Goal: Task Accomplishment & Management: Complete application form

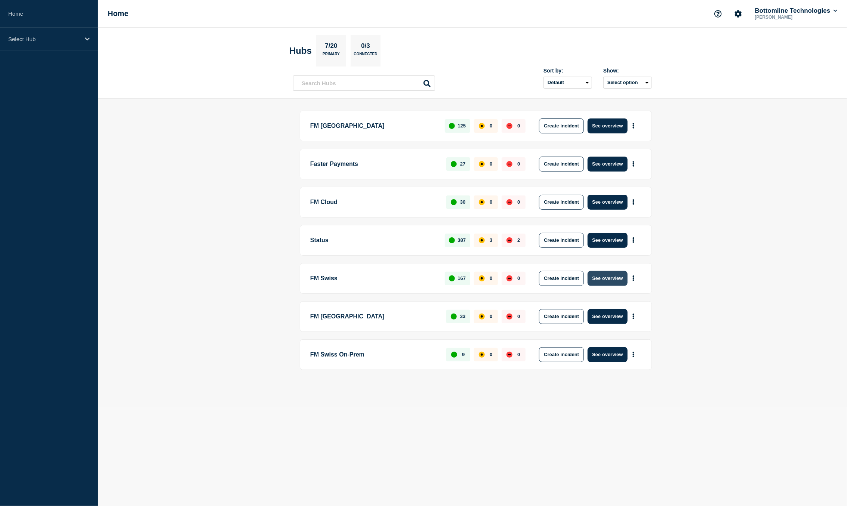
click at [612, 280] on button "See overview" at bounding box center [608, 278] width 40 height 15
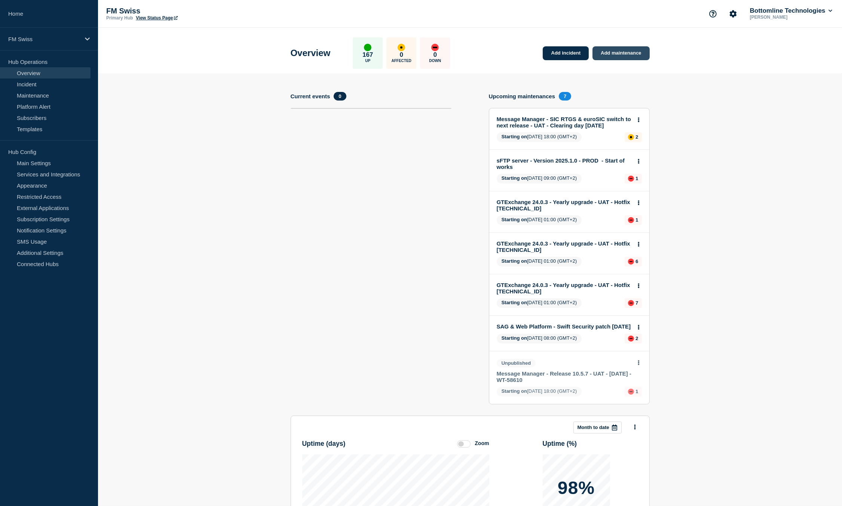
click at [621, 56] on link "Add maintenance" at bounding box center [620, 53] width 57 height 14
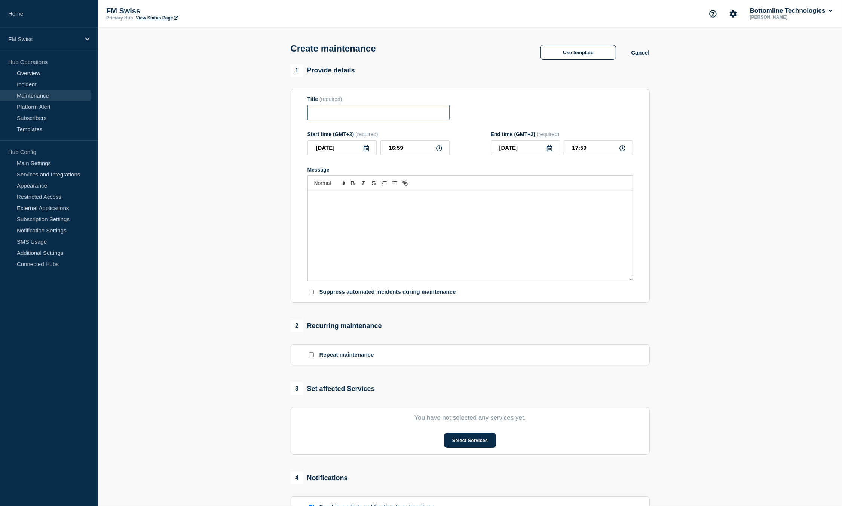
click at [350, 114] on input "Title" at bounding box center [378, 112] width 142 height 15
paste input "Message Manager - DR [PERSON_NAME] testing - 17/SEP to [DATE]"
type input "Message Manager - DR [PERSON_NAME] testing - 17/SEP to [DATE]"
click at [339, 148] on input "[DATE]" at bounding box center [341, 147] width 69 height 15
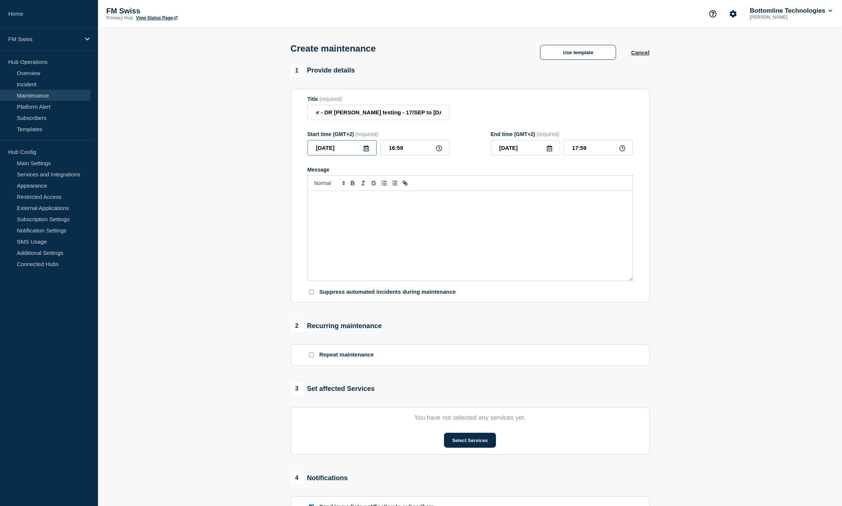
scroll to position [0, 0]
click at [354, 219] on div "17" at bounding box center [354, 219] width 10 height 10
type input "[DATE]"
click at [391, 152] on input "16:59" at bounding box center [414, 147] width 69 height 15
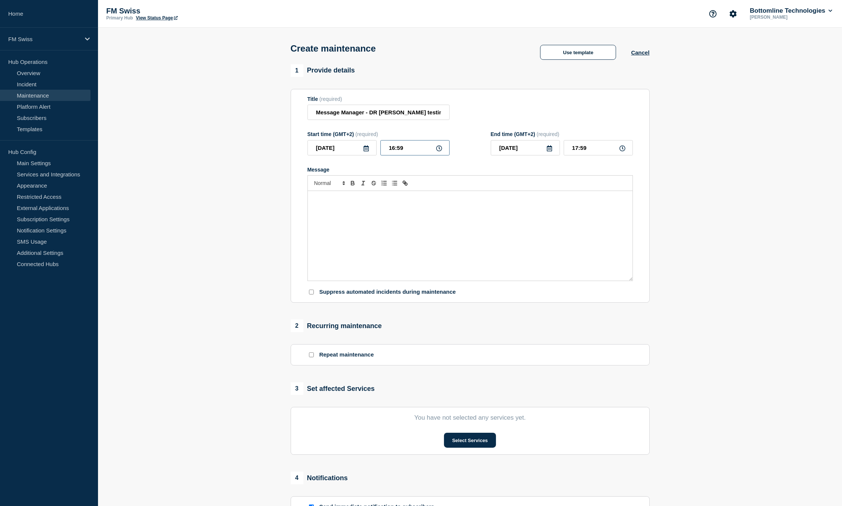
type input "06:59"
type input "07:59"
type input "09:59"
type input "10:59"
type input "09:09"
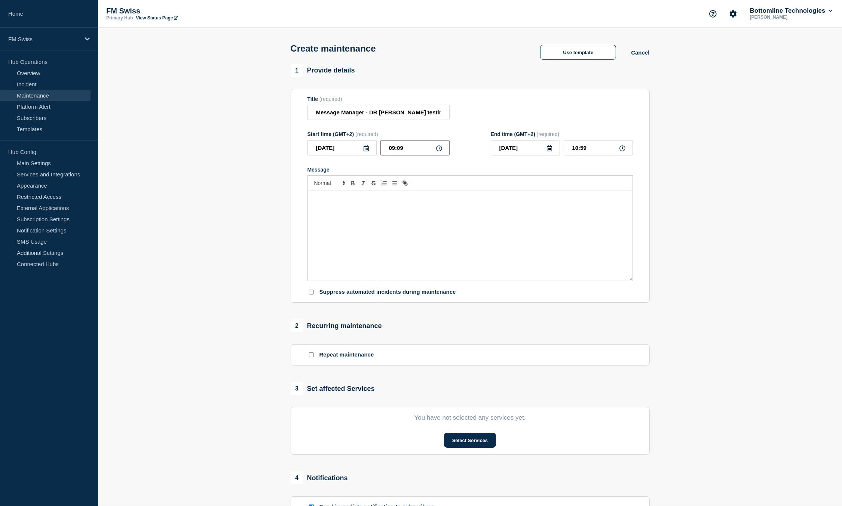
type input "10:09"
type input "09:00"
type input "10:00"
click at [549, 154] on input "[DATE]" at bounding box center [524, 147] width 69 height 15
click at [524, 243] on div "30" at bounding box center [524, 243] width 10 height 10
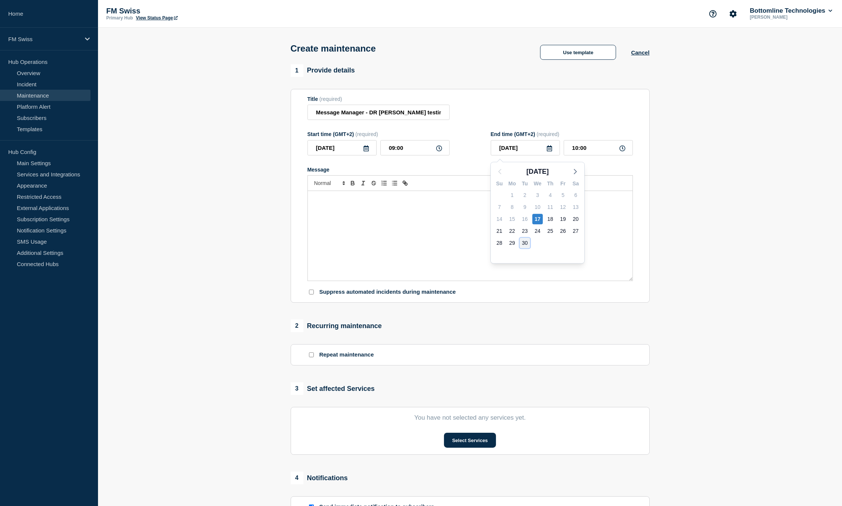
type input "[DATE]"
click at [570, 154] on input "10:00" at bounding box center [597, 147] width 69 height 15
type input "18:00"
click at [543, 198] on p "Message" at bounding box center [469, 199] width 313 height 7
click at [373, 202] on p "Message" at bounding box center [469, 199] width 313 height 7
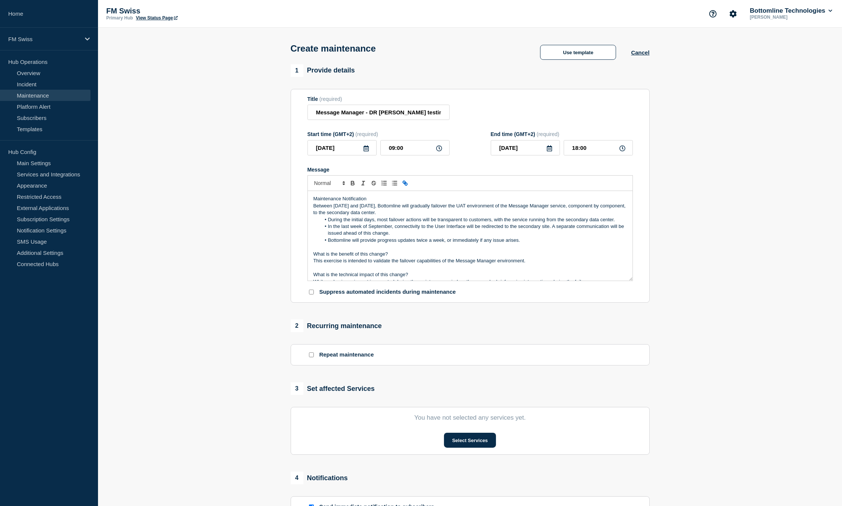
click at [367, 202] on p "Maintenance Notification" at bounding box center [469, 199] width 313 height 7
click at [353, 200] on p "Maintenance Notification" at bounding box center [469, 199] width 313 height 7
click at [350, 211] on p "Between [DATE] and [DATE], Bottomline will gradually failover the UAT environme…" at bounding box center [469, 210] width 313 height 14
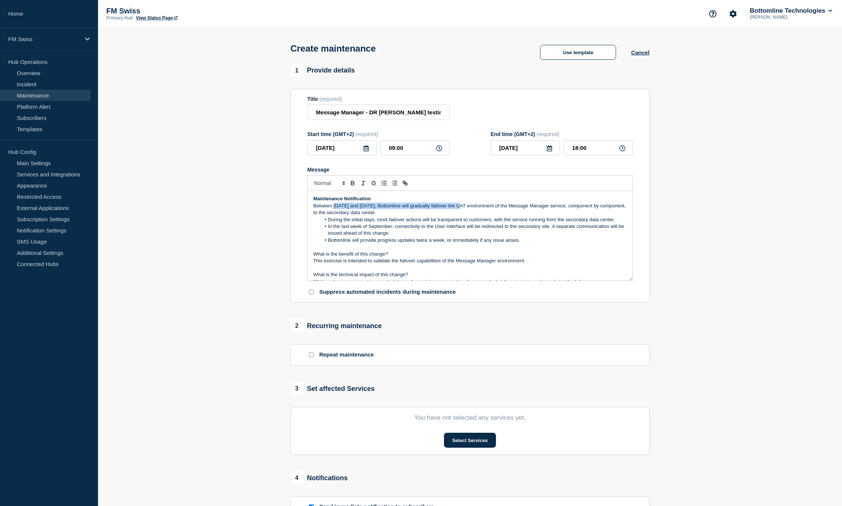
drag, startPoint x: 350, startPoint y: 211, endPoint x: 471, endPoint y: 210, distance: 120.8
click at [471, 210] on p "Between [DATE] and [DATE], Bottomline will gradually failover the UAT environme…" at bounding box center [469, 210] width 313 height 14
click at [376, 208] on strong "[DATE] and [DATE]" at bounding box center [354, 206] width 44 height 6
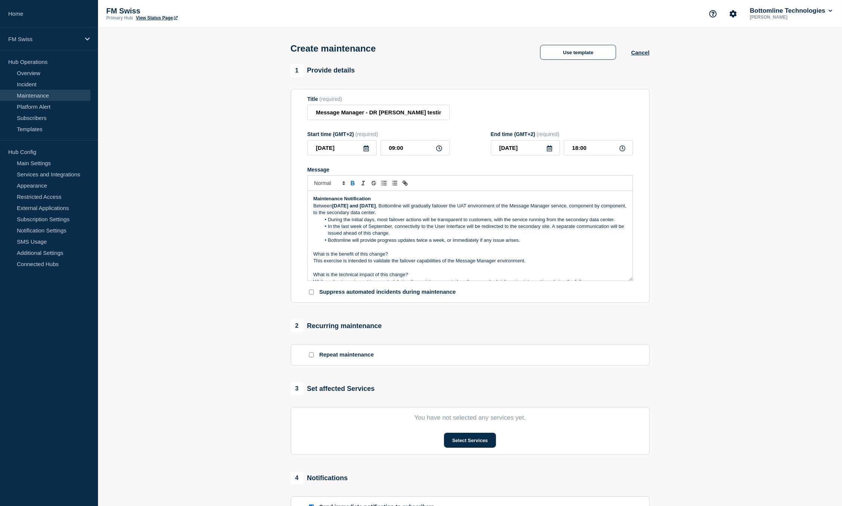
click at [376, 208] on strong "[DATE] and [DATE]" at bounding box center [354, 206] width 44 height 6
click at [423, 227] on li "In the last week of September, connectivity to the User Interface will be redir…" at bounding box center [473, 230] width 306 height 14
click at [348, 208] on strong "[DATE]" at bounding box center [340, 206] width 16 height 6
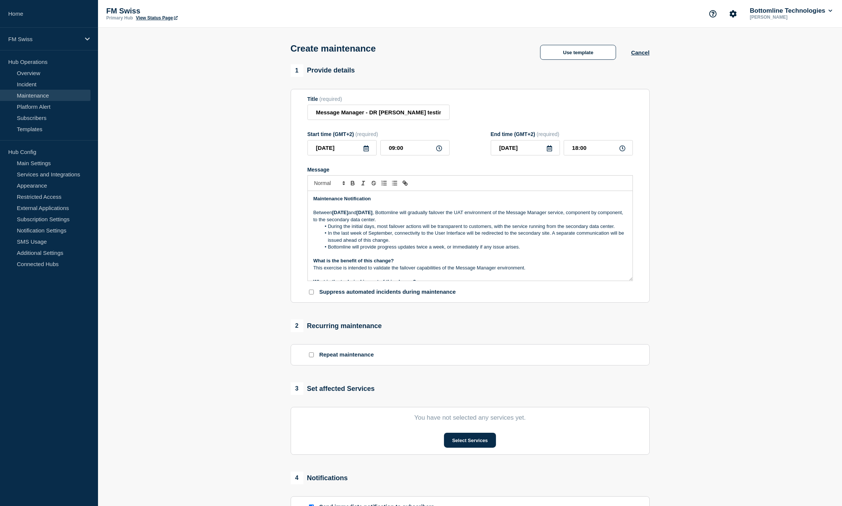
click at [546, 217] on p "Between [DATE] and [DATE] , Bottomline will gradually failover the UAT environm…" at bounding box center [469, 216] width 313 height 14
drag, startPoint x: 546, startPoint y: 217, endPoint x: 584, endPoint y: 218, distance: 37.8
click at [584, 218] on p "Between [DATE] and [DATE] , Bottomline will gradually failover the UAT environm…" at bounding box center [469, 216] width 313 height 14
click at [459, 223] on p "Between [DATE] and [DATE] , Bottomline will gradually failover the UAT environm…" at bounding box center [469, 216] width 313 height 14
drag, startPoint x: 459, startPoint y: 223, endPoint x: 482, endPoint y: 222, distance: 22.4
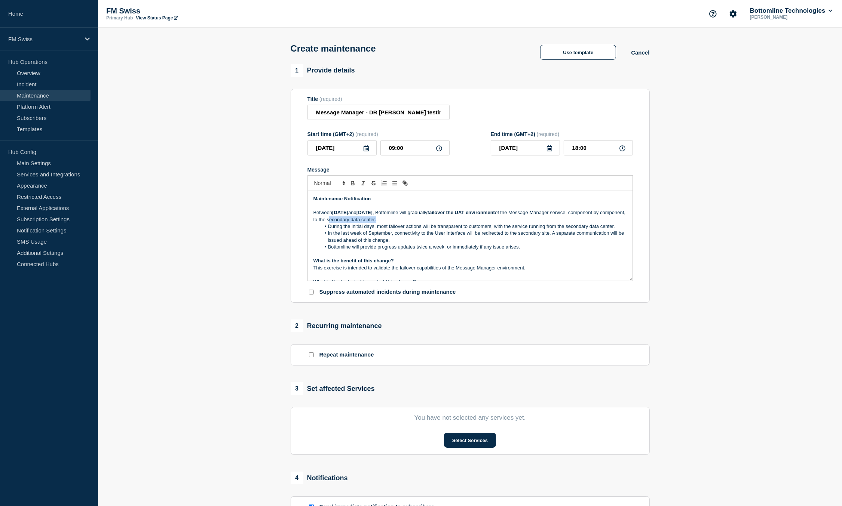
click at [482, 222] on p "Between [DATE] and [DATE] , Bottomline will gradually failover the UAT environm…" at bounding box center [469, 216] width 313 height 14
click at [541, 236] on li "In the last week of September, connectivity to the User Interface will be redir…" at bounding box center [473, 237] width 306 height 14
click at [382, 230] on li "During the initial days, most failover actions will be transparent to customers…" at bounding box center [473, 226] width 306 height 7
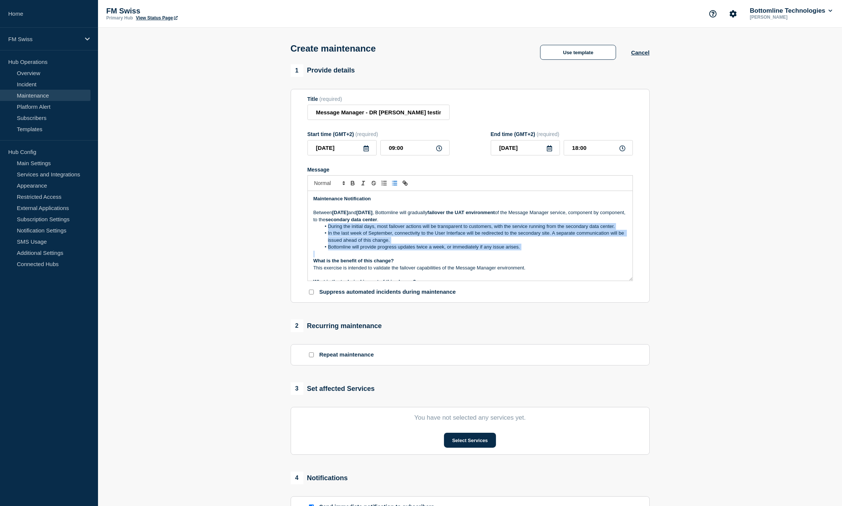
drag, startPoint x: 382, startPoint y: 231, endPoint x: 392, endPoint y: 250, distance: 20.6
click at [392, 250] on ol "During the initial days, most failover actions will be transparent to customers…" at bounding box center [469, 237] width 313 height 28
click at [377, 237] on li "In the last week of September, connectivity to the User Interface will be redir…" at bounding box center [473, 237] width 306 height 14
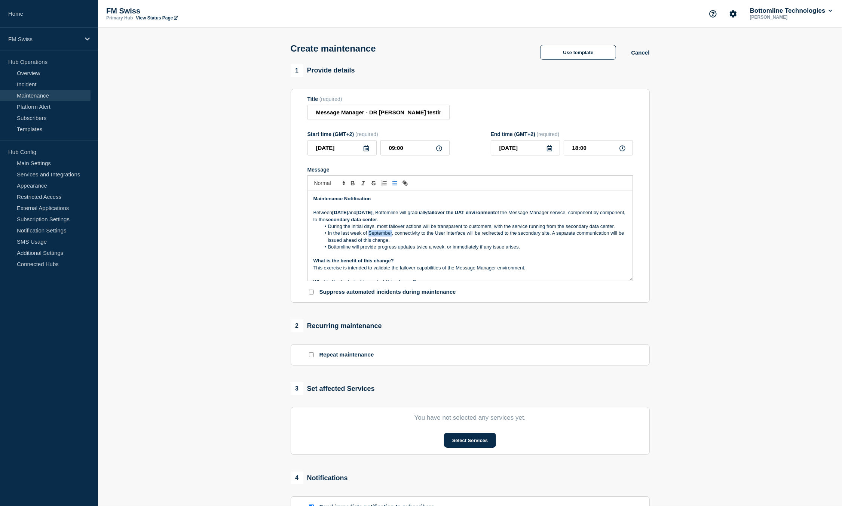
click at [377, 237] on li "In the last week of September, connectivity to the User Interface will be redir…" at bounding box center [473, 237] width 306 height 14
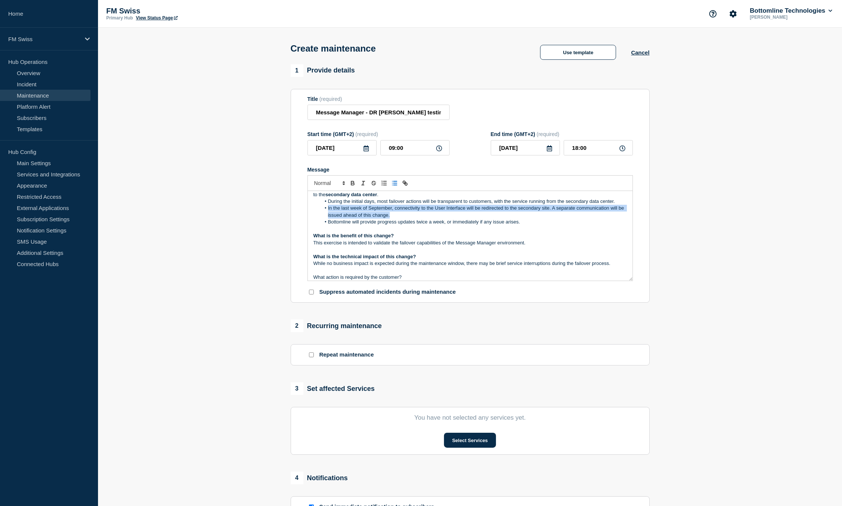
scroll to position [37, 0]
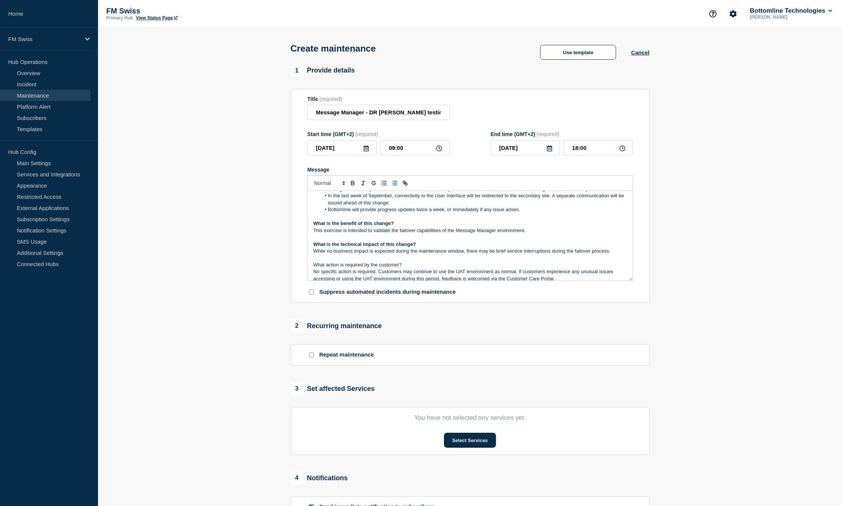
click at [386, 238] on p "Message" at bounding box center [469, 237] width 313 height 7
click at [379, 268] on p "What action is required by the customer?" at bounding box center [469, 265] width 313 height 7
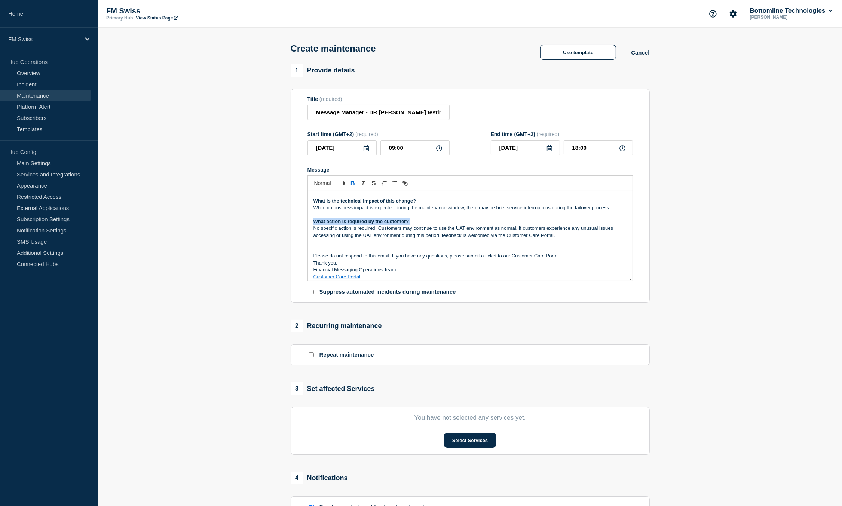
scroll to position [85, 0]
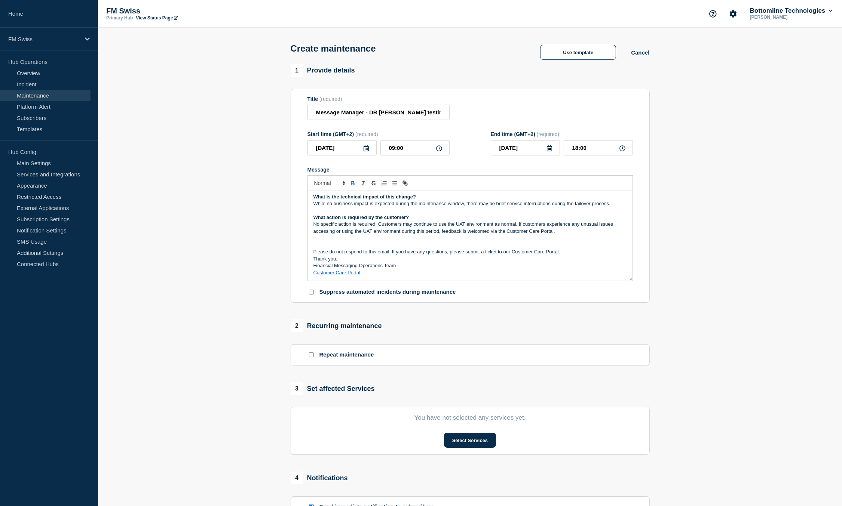
click at [515, 228] on p "No specific action is required. Customers may continue to use the UAT environme…" at bounding box center [469, 228] width 313 height 14
click at [519, 227] on p "No specific action is required. Customers may continue to use the UAT environme…" at bounding box center [469, 228] width 313 height 14
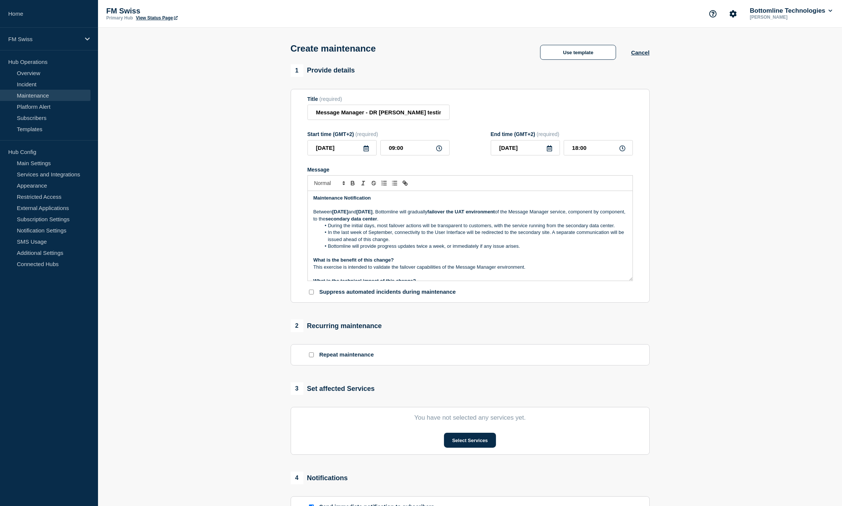
scroll to position [0, 0]
click at [347, 221] on p "Between [DATE] and [DATE] , Bottomline will gradually failover the UAT environm…" at bounding box center [469, 216] width 313 height 14
drag, startPoint x: 347, startPoint y: 221, endPoint x: 323, endPoint y: 221, distance: 23.6
click at [323, 221] on p "Between [DATE] and [DATE] , Bottomline will gradually failover the UAT environm…" at bounding box center [469, 216] width 313 height 14
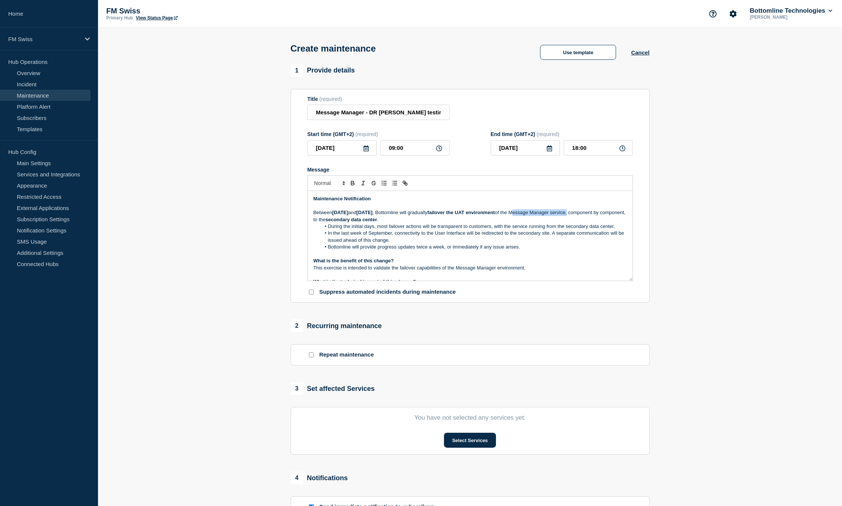
drag, startPoint x: 323, startPoint y: 221, endPoint x: 356, endPoint y: 221, distance: 32.9
click at [356, 221] on p "Between [DATE] and [DATE] , Bottomline will gradually failover the UAT environm…" at bounding box center [469, 216] width 313 height 14
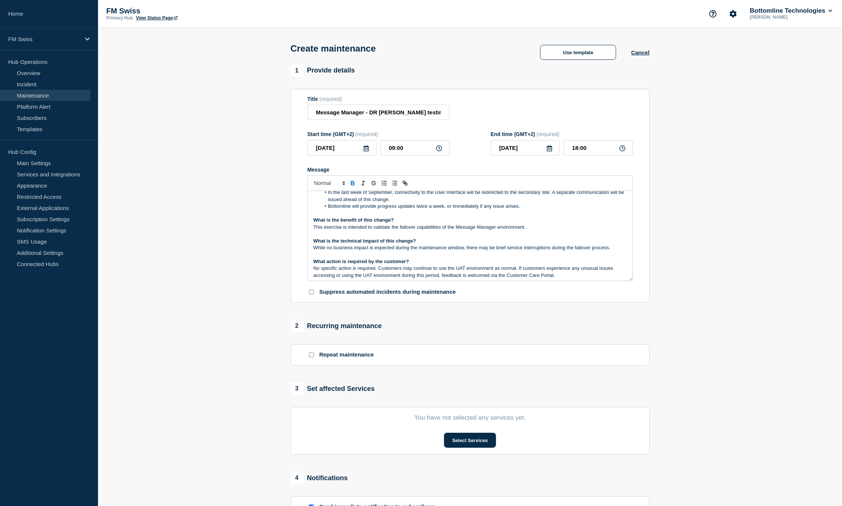
scroll to position [85, 0]
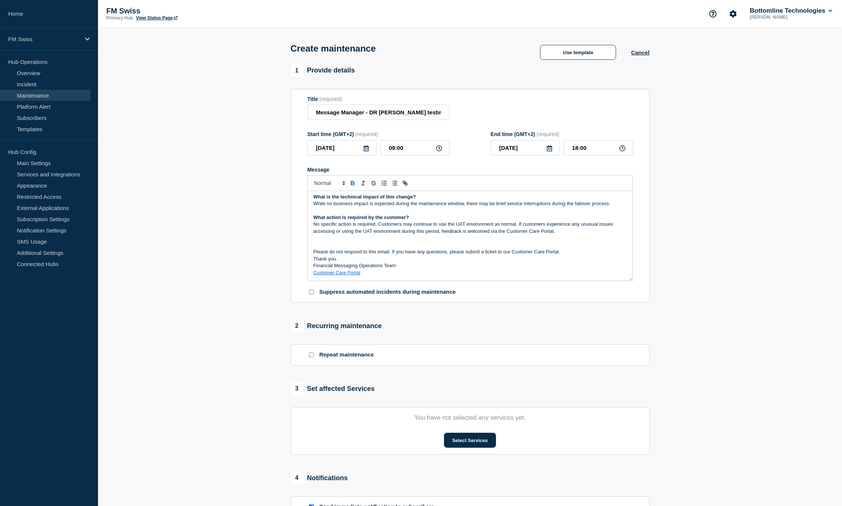
click at [585, 255] on p "Please do not respond to this email. If you have any questions, please submit a…" at bounding box center [469, 252] width 313 height 7
click at [478, 242] on p "Message" at bounding box center [469, 238] width 313 height 7
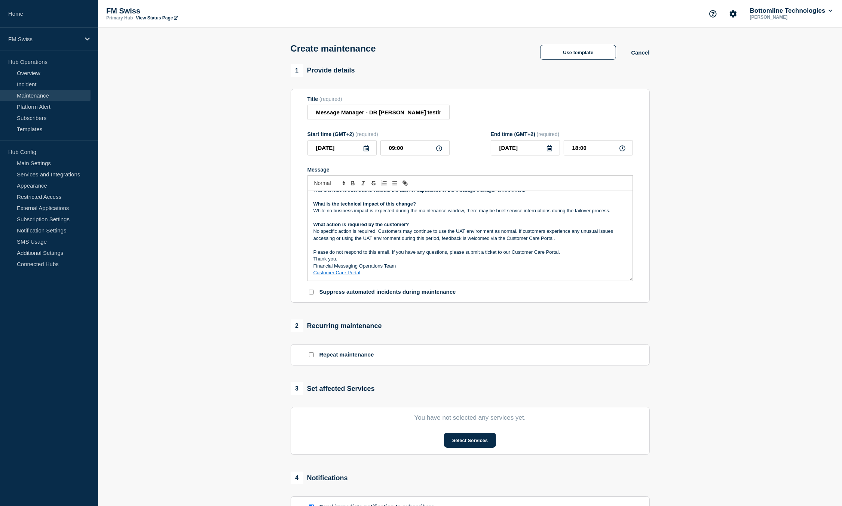
scroll to position [78, 0]
click at [572, 256] on p "Please do not respond to this email. If you have any questions, please submit a…" at bounding box center [469, 252] width 313 height 7
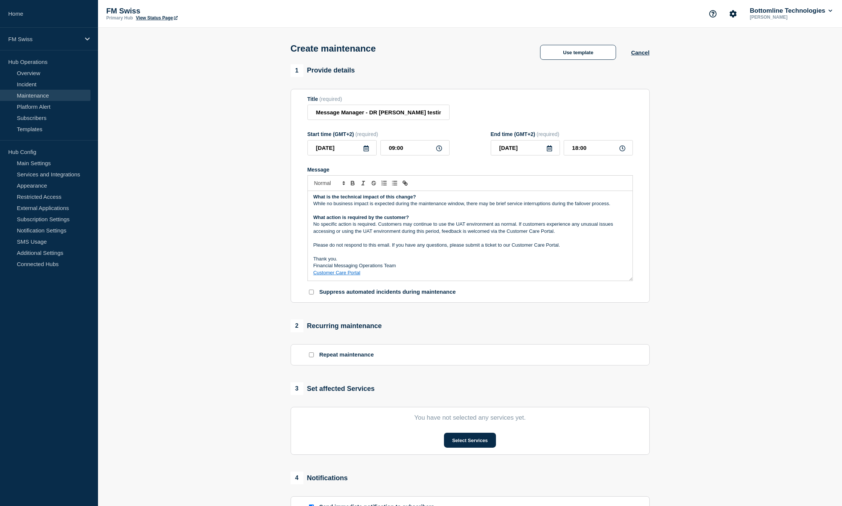
click at [424, 267] on p "Financial Messaging Operations Team" at bounding box center [469, 265] width 313 height 7
click at [410, 262] on p "Thank you." at bounding box center [469, 259] width 313 height 7
click at [390, 274] on p "Financial Messaging Operations Team" at bounding box center [469, 273] width 313 height 7
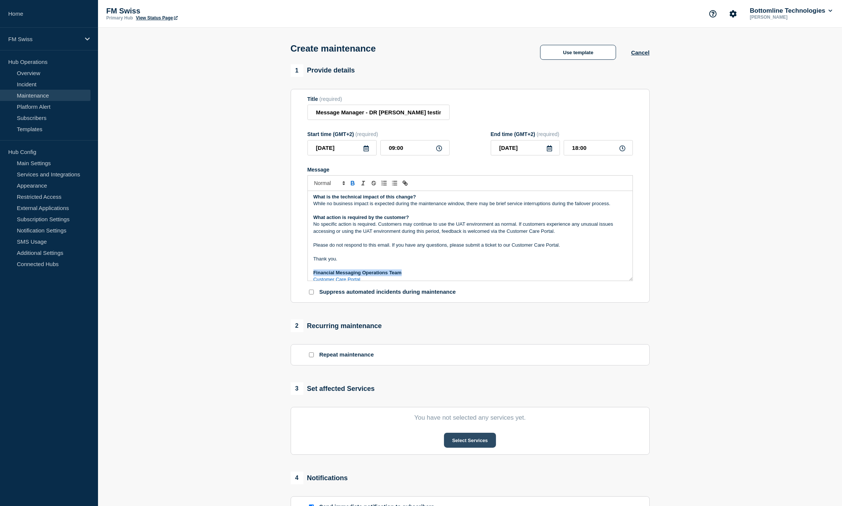
click at [467, 448] on button "Select Services" at bounding box center [470, 440] width 52 height 15
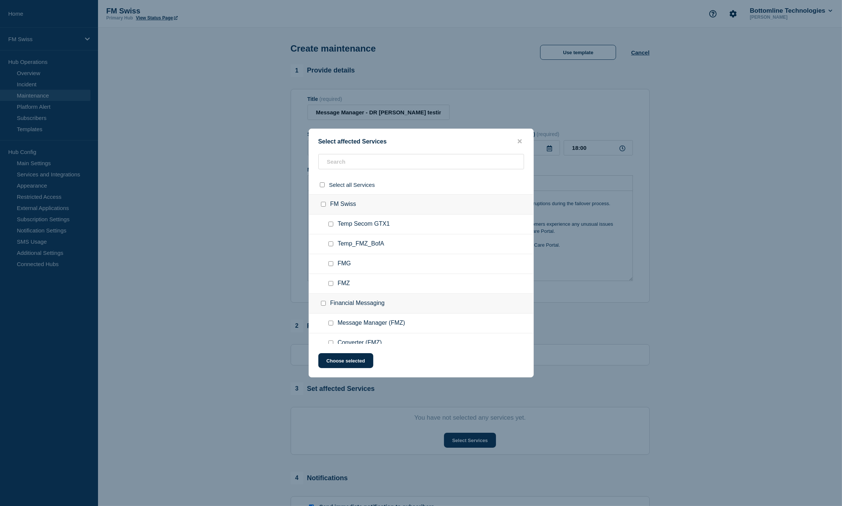
click at [329, 284] on input "FMZ checkbox" at bounding box center [330, 283] width 5 height 5
drag, startPoint x: 329, startPoint y: 284, endPoint x: 333, endPoint y: 302, distance: 18.9
click at [329, 284] on input "FMZ checkbox" at bounding box center [330, 283] width 5 height 5
checkbox input "false"
click at [329, 323] on input "Message Manager (FMZ) checkbox" at bounding box center [330, 323] width 5 height 5
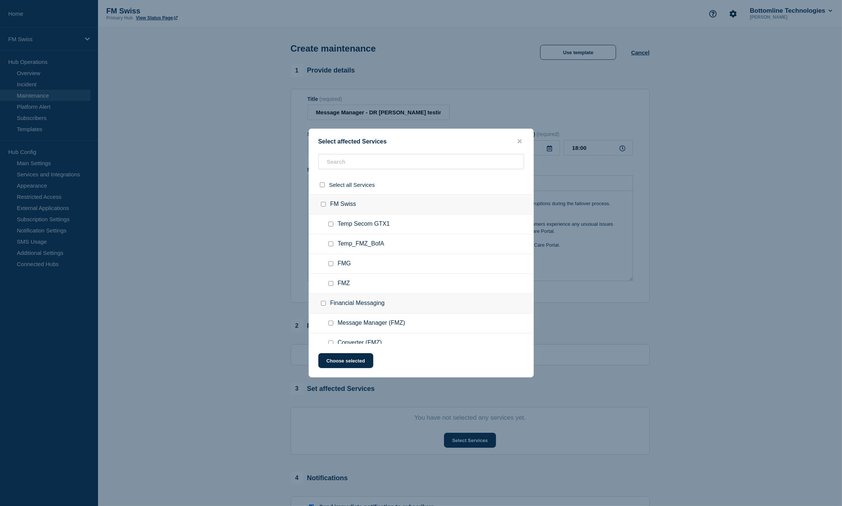
checkbox input "true"
click at [342, 365] on button "Choose selected" at bounding box center [345, 360] width 55 height 15
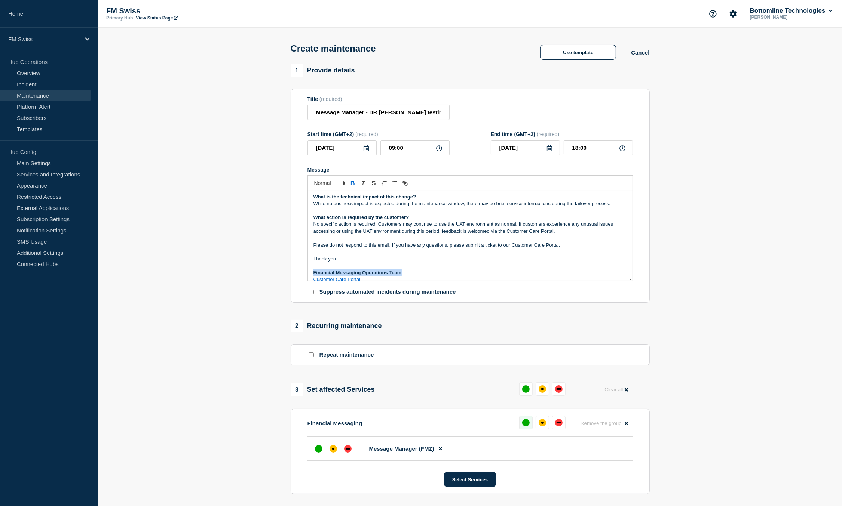
click at [529, 425] on div "up" at bounding box center [525, 422] width 7 height 7
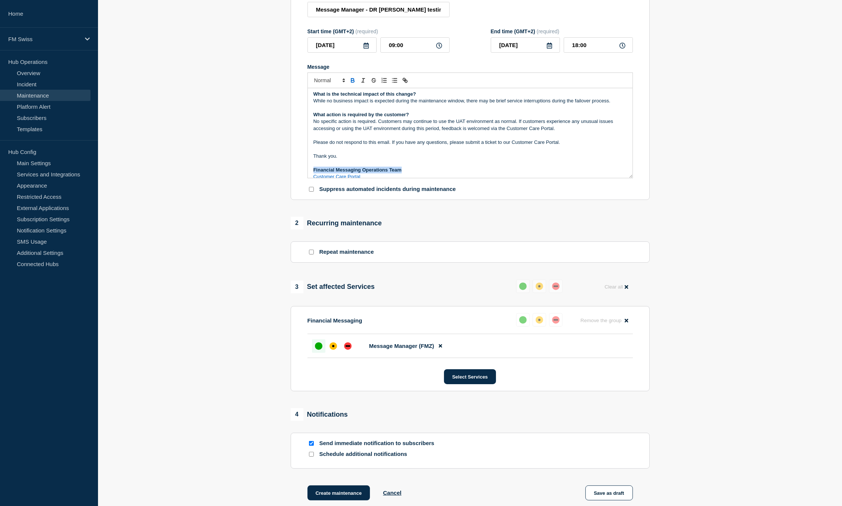
scroll to position [187, 0]
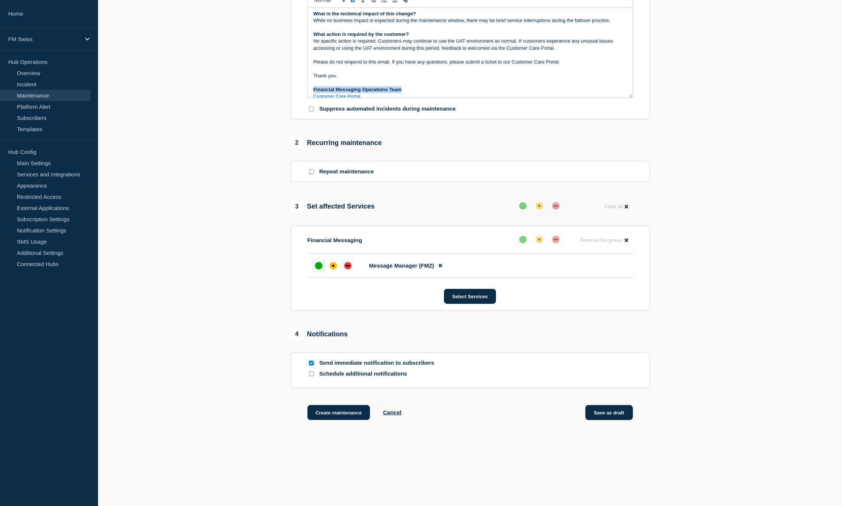
click at [615, 416] on button "Save as draft" at bounding box center [608, 412] width 47 height 15
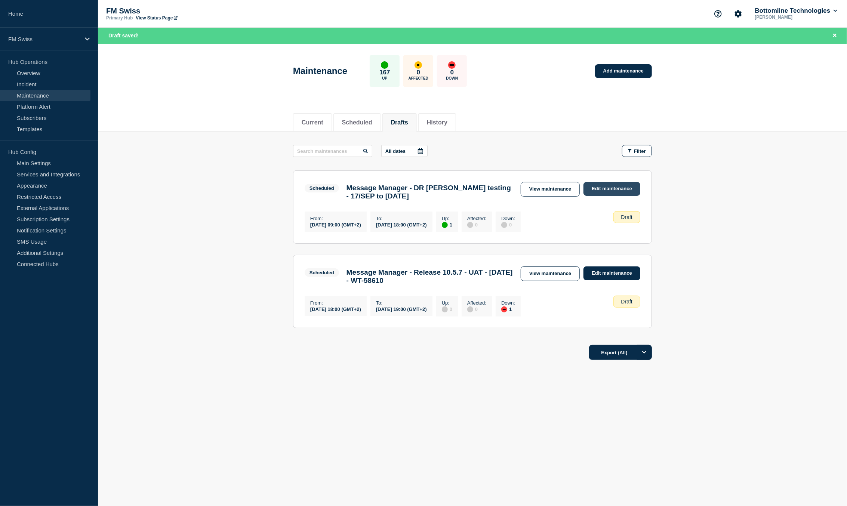
click at [620, 191] on link "Edit maintenance" at bounding box center [612, 189] width 57 height 14
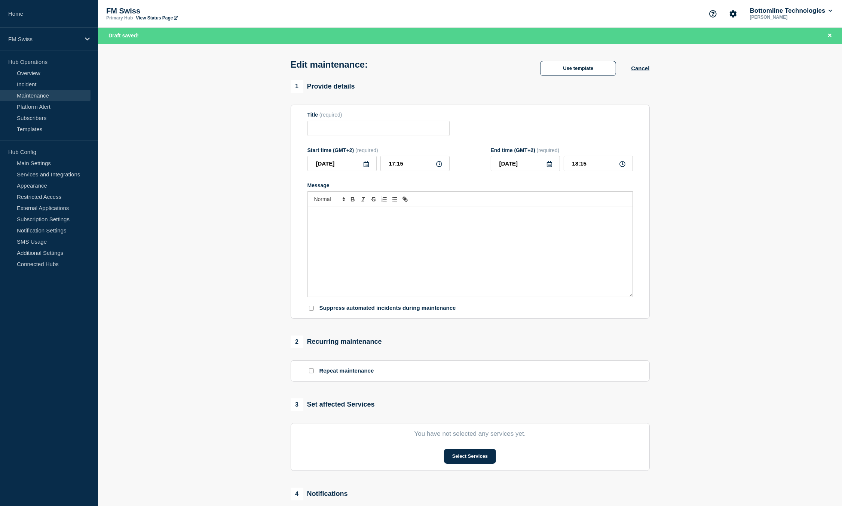
type input "Message Manager - DR [PERSON_NAME] testing - 17/SEP to [DATE]"
type input "[DATE]"
type input "09:00"
type input "[DATE]"
type input "18:00"
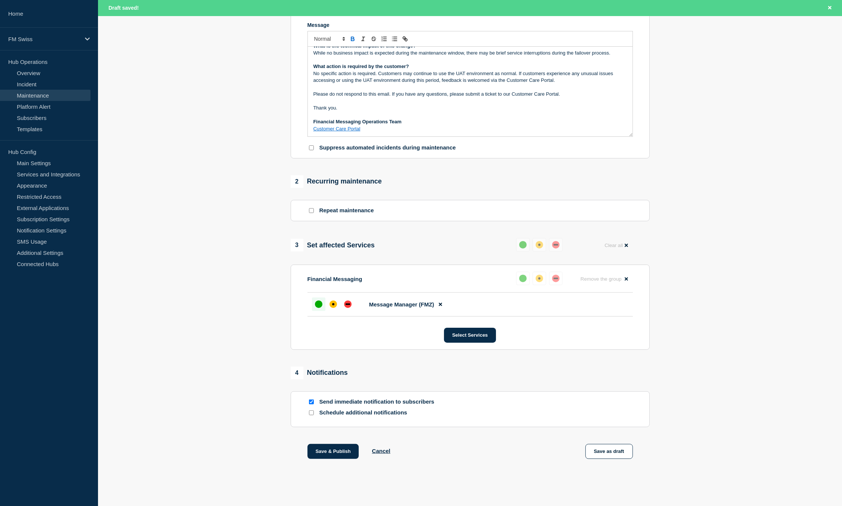
scroll to position [178, 0]
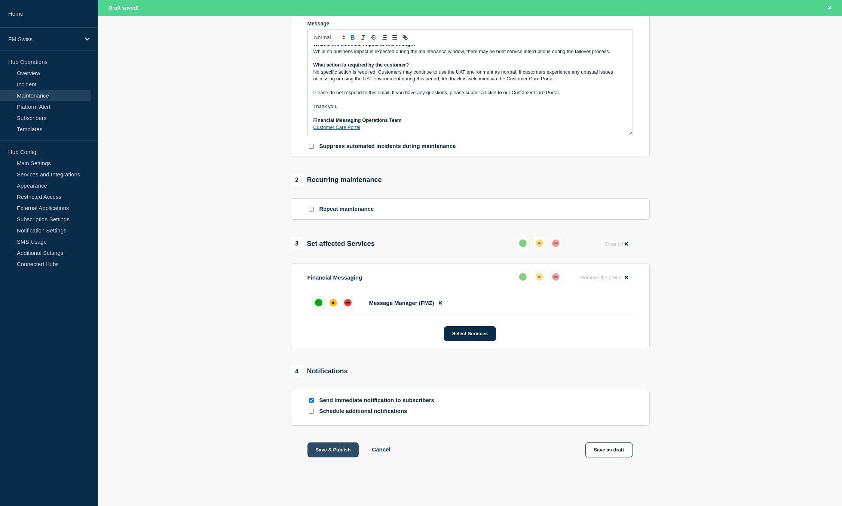
click at [341, 453] on button "Save & Publish" at bounding box center [333, 450] width 52 height 15
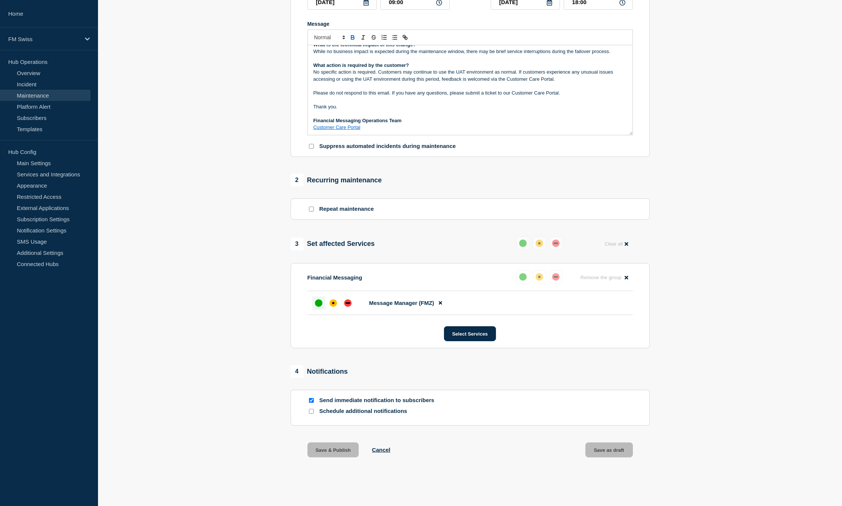
scroll to position [162, 0]
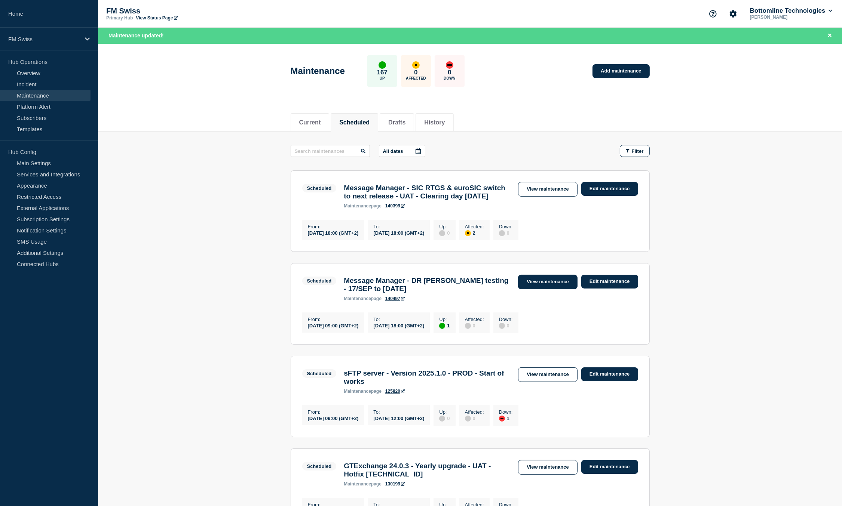
click at [546, 289] on link "View maintenance" at bounding box center [547, 282] width 59 height 15
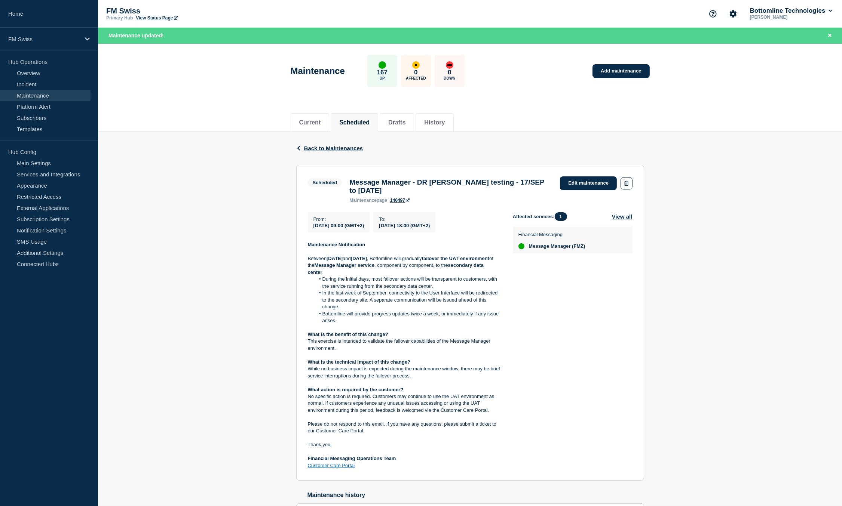
scroll to position [85, 0]
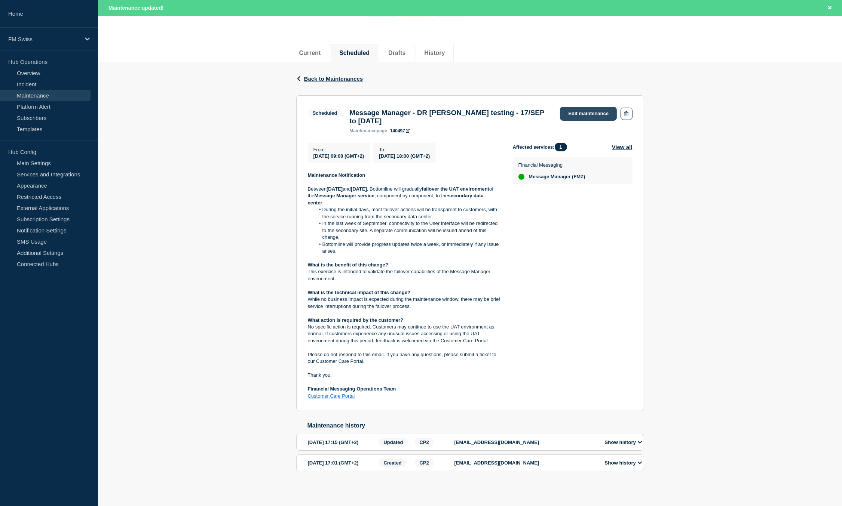
click at [569, 107] on link "Edit maintenance" at bounding box center [588, 114] width 57 height 14
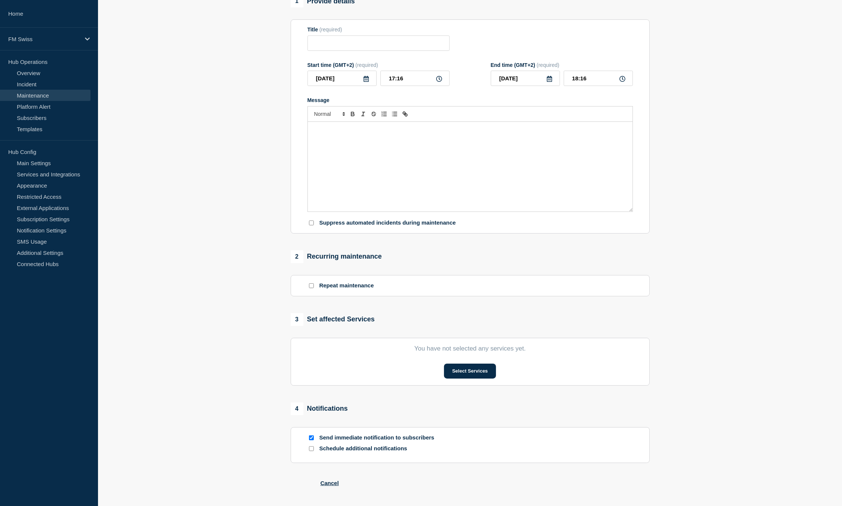
type input "Message Manager - DR [PERSON_NAME] testing - 17/SEP to [DATE]"
type input "[DATE]"
type input "09:00"
type input "[DATE]"
type input "18:00"
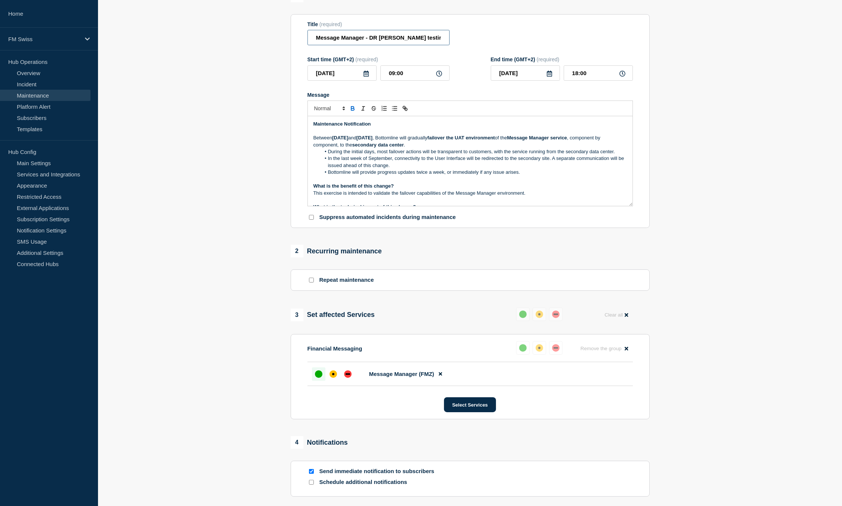
drag, startPoint x: 402, startPoint y: 42, endPoint x: 412, endPoint y: 41, distance: 9.8
click at [404, 42] on input "Message Manager - DR [PERSON_NAME] testing - 17/SEP to [DATE]" at bounding box center [378, 37] width 142 height 15
type input "Message Manager - DR [PERSON_NAME] testing - UAT - 17/SEP to [DATE]"
click at [391, 134] on p "Message" at bounding box center [469, 131] width 313 height 7
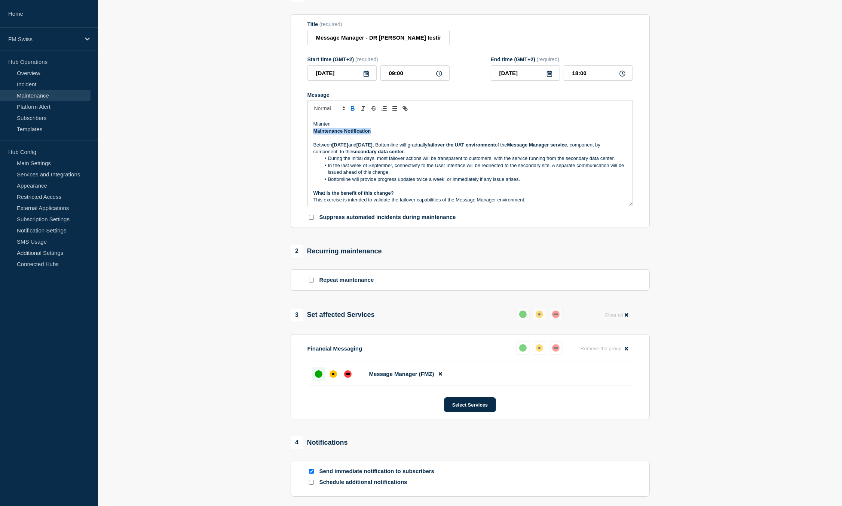
copy strong "Maintenance Notification"
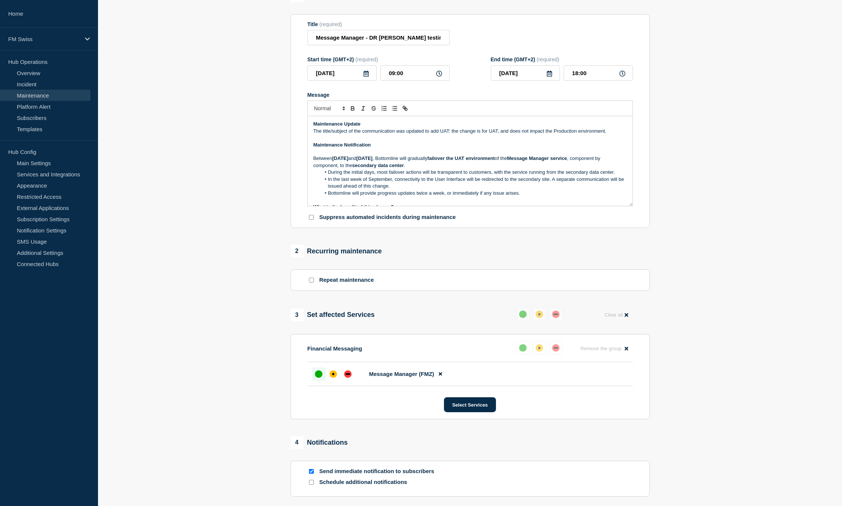
click at [490, 135] on p "The title/subject of the communication was updated to add UAT: the change is fo…" at bounding box center [469, 131] width 313 height 7
click at [567, 135] on p "The title/subject of the communication was updated to add UAT: the change is fo…" at bounding box center [469, 131] width 313 height 7
click at [444, 135] on p "The title/subject of the communication was updated to add UAT: the change is fo…" at bounding box center [469, 131] width 313 height 7
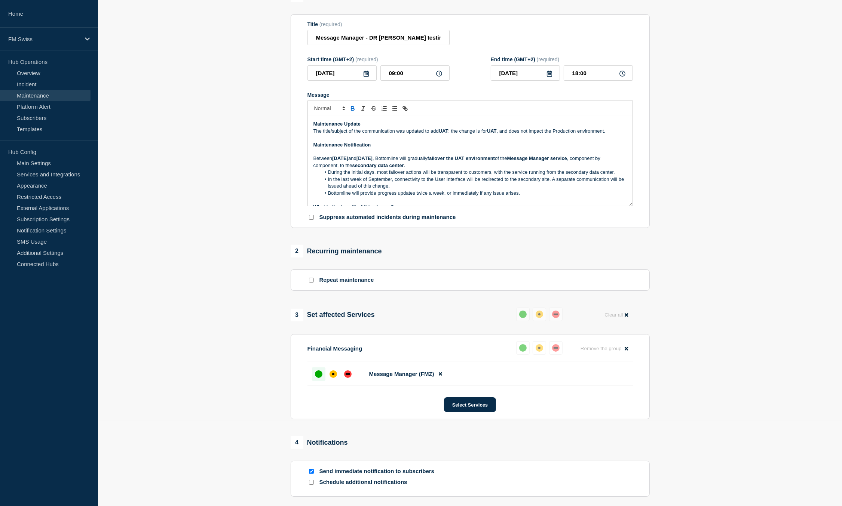
click at [467, 155] on p "Message" at bounding box center [469, 151] width 313 height 7
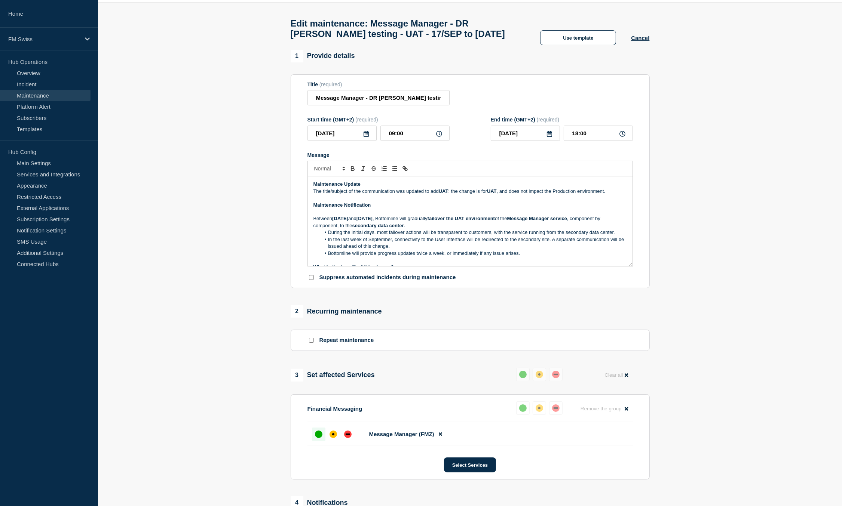
scroll to position [162, 0]
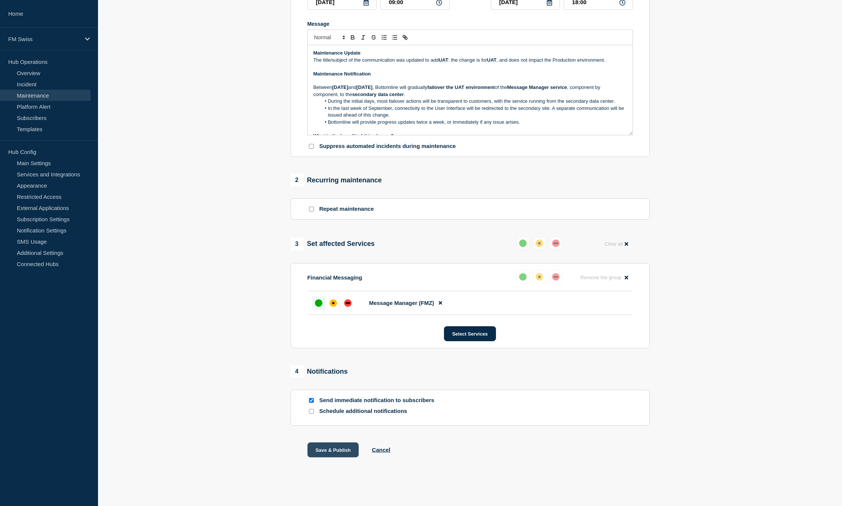
click at [346, 449] on button "Save & Publish" at bounding box center [333, 450] width 52 height 15
